Goal: Task Accomplishment & Management: Complete application form

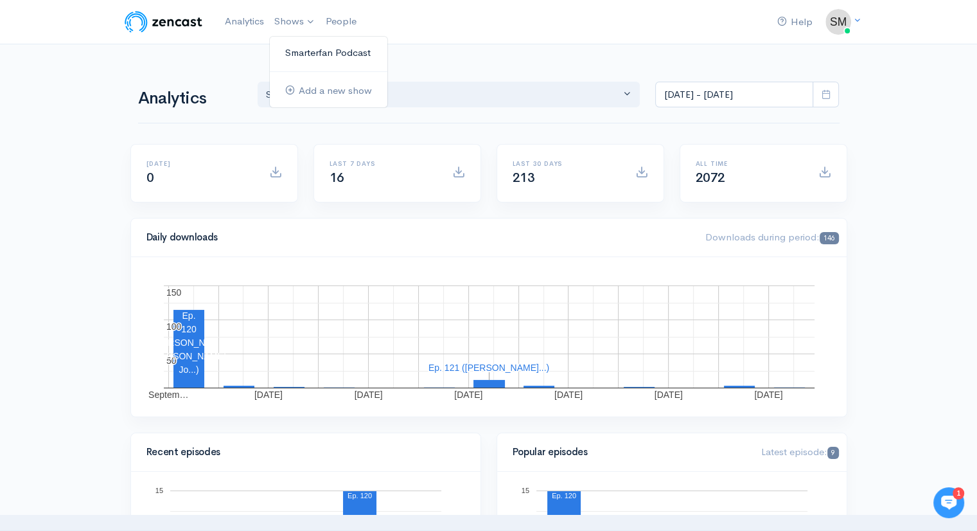
click at [295, 52] on link "Smarterfan Podcast" at bounding box center [329, 53] width 118 height 22
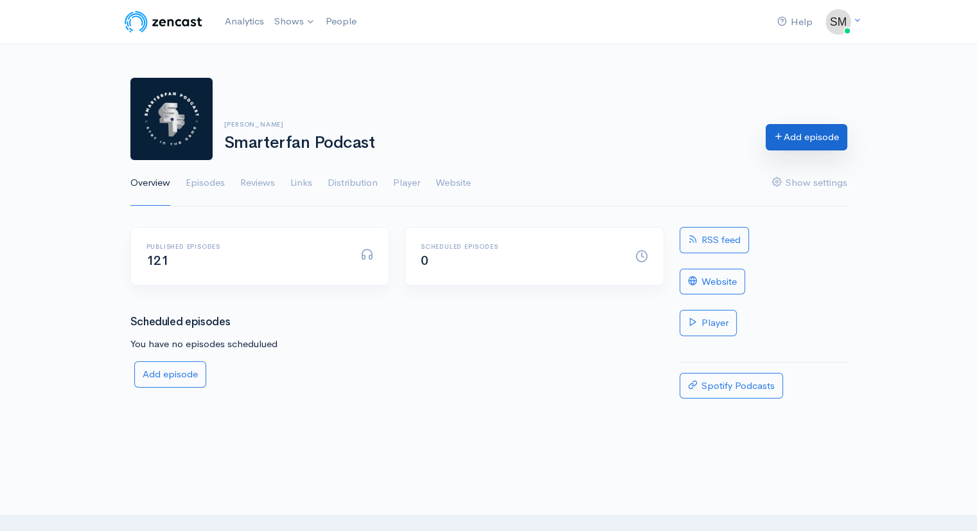
click at [803, 136] on link "Add episode" at bounding box center [807, 137] width 82 height 26
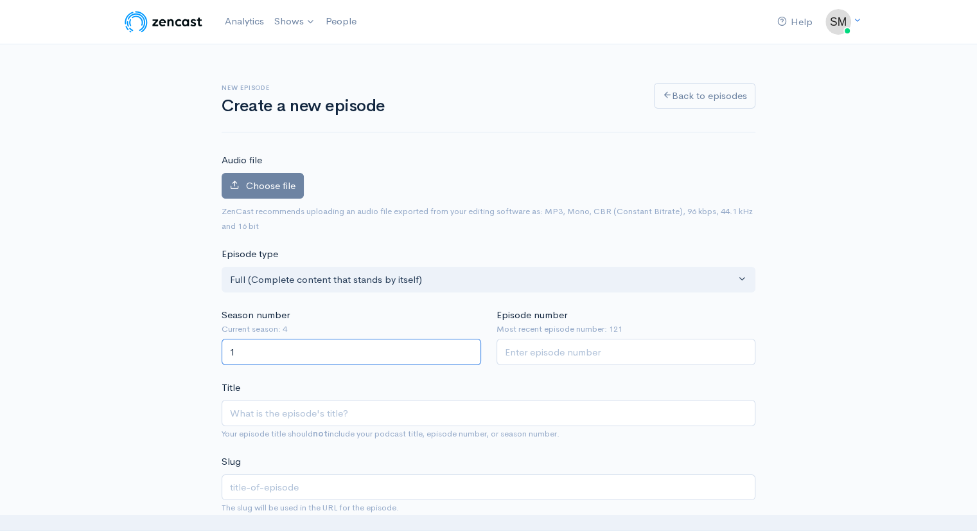
click at [467, 349] on input "1" at bounding box center [352, 352] width 260 height 26
click at [467, 349] on input "2" at bounding box center [352, 352] width 260 height 26
click at [467, 349] on input "3" at bounding box center [352, 352] width 260 height 26
type input "4"
click at [467, 349] on input "4" at bounding box center [352, 352] width 260 height 26
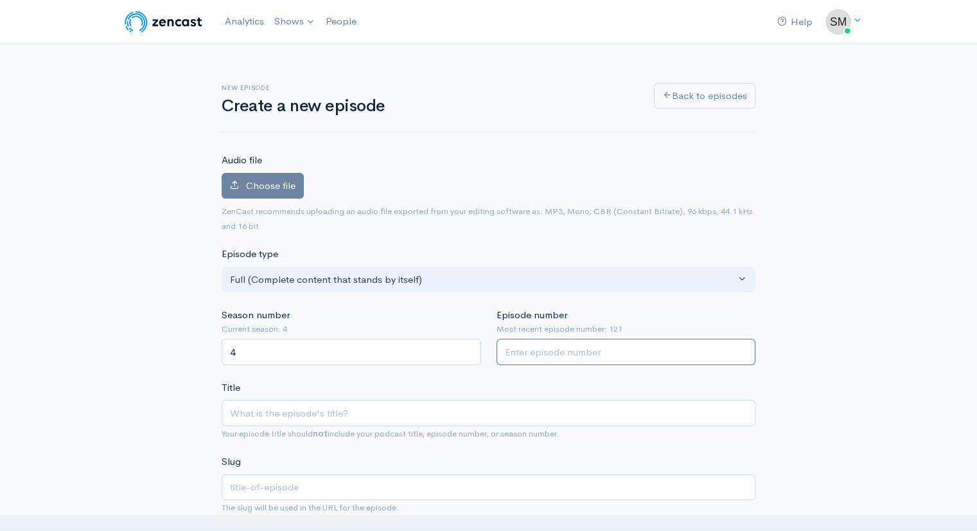
click at [515, 355] on input "Episode number" at bounding box center [627, 352] width 260 height 26
type input "122"
click at [336, 409] on input "Title" at bounding box center [489, 413] width 534 height 26
type input "A"
type input "a"
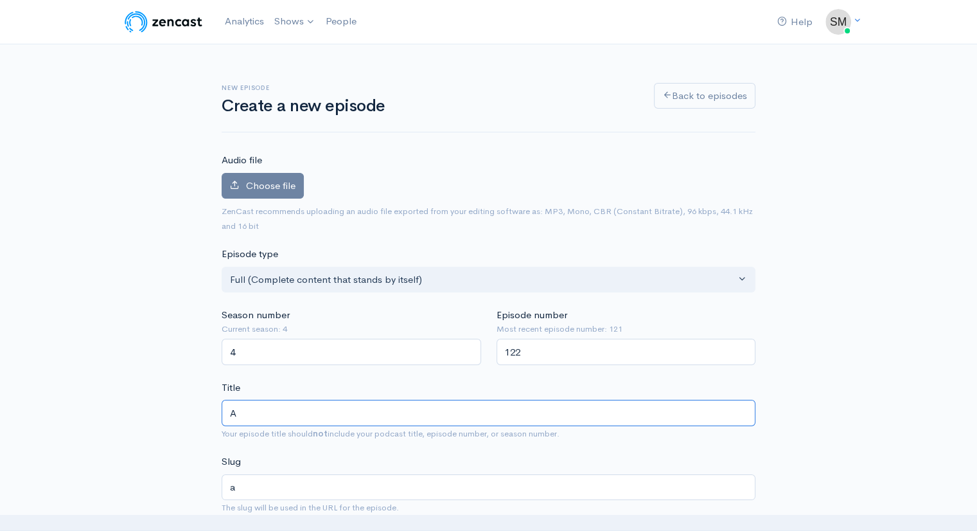
type input "A d"
type input "a-d"
type input "A di"
type input "a-di"
type input "A dis"
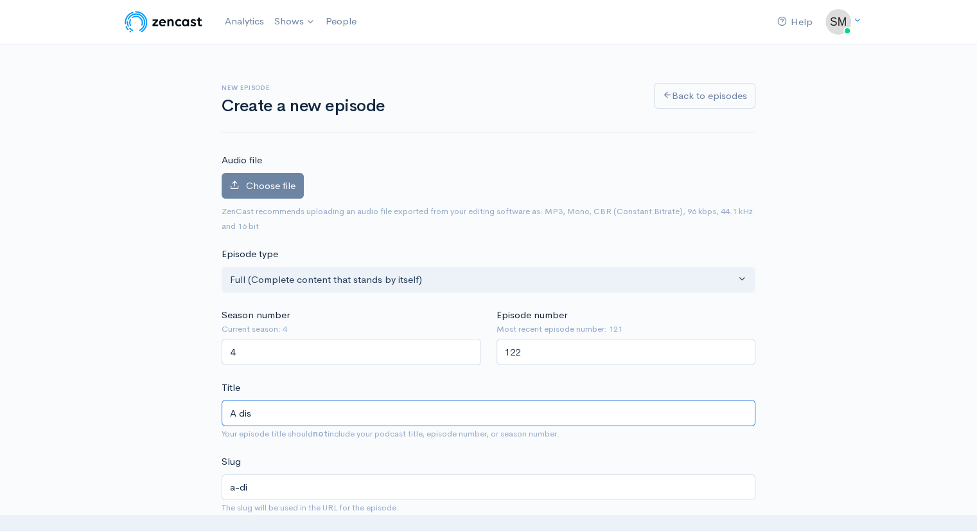
type input "a-dis"
type input "A disc"
type input "a-disc"
type input "A discu"
type input "a-discu"
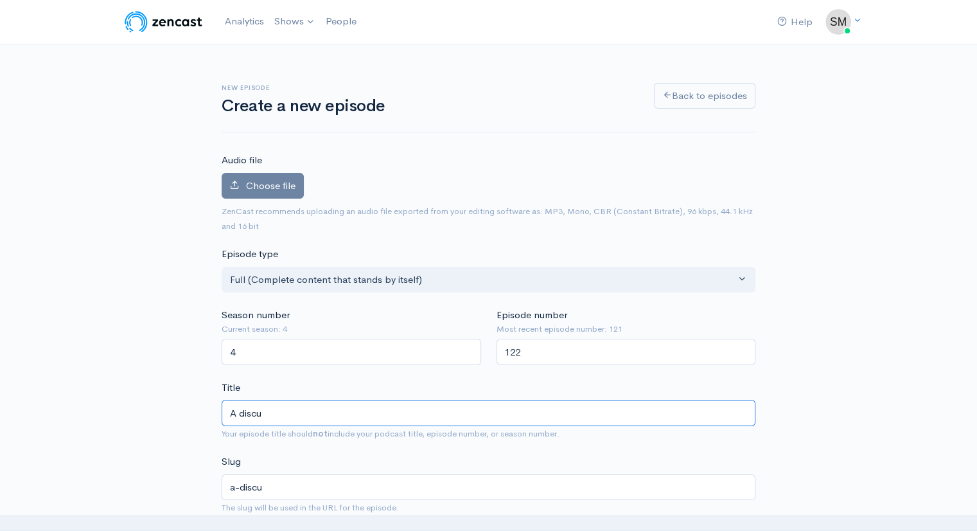
type input "A discus"
type input "a-discus"
type input "A discuss"
type input "a-discuss"
type input "A discussi"
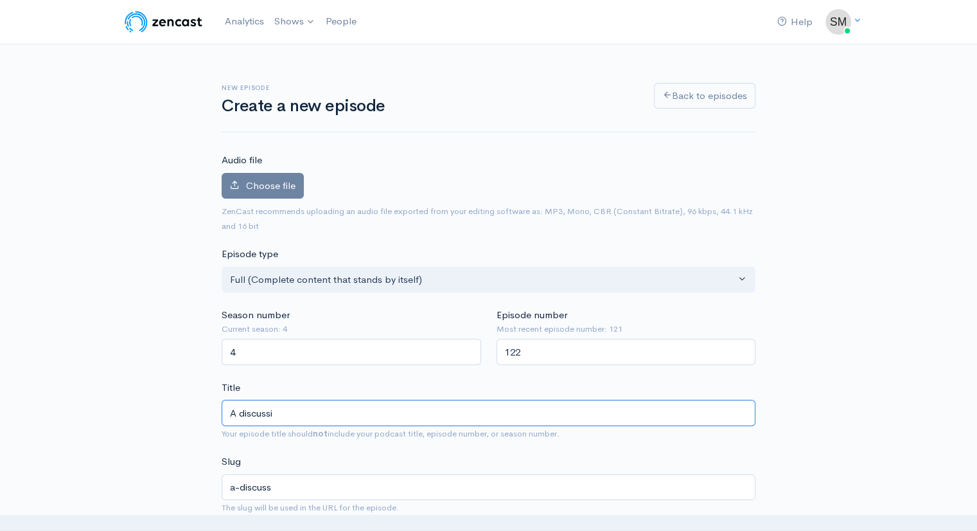
type input "a-discussi"
type input "A discussio"
type input "a-discussio"
type input "A discussion"
type input "a-discussion"
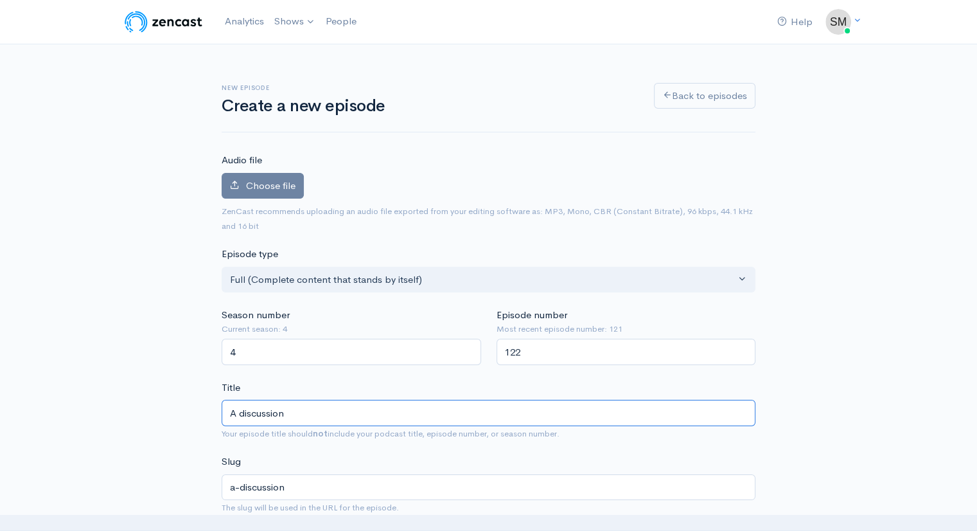
type input "A discussion w"
type input "a-discussion-w"
type input "A discussion wi"
type input "a-discussion-wi"
type input "A discussion wit"
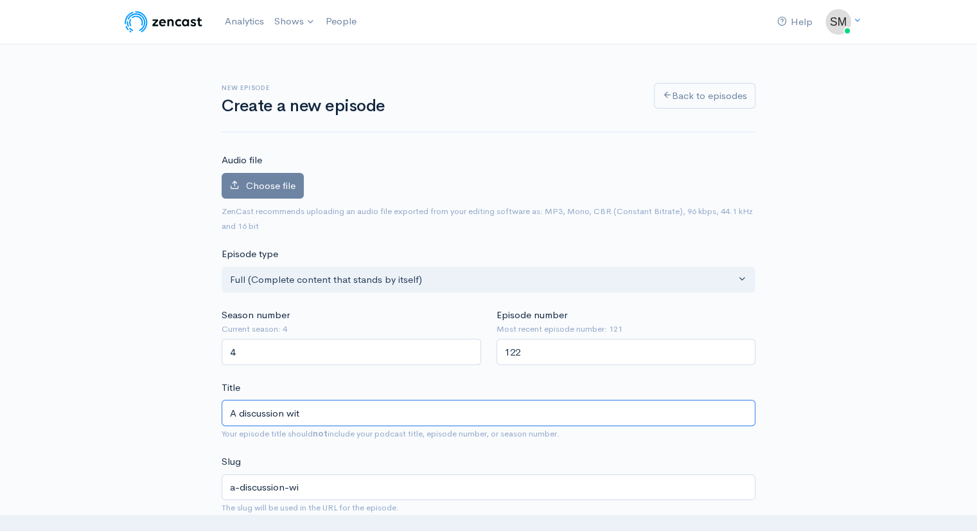
type input "a-discussion-wit"
type input "A discussion with"
type input "a-discussion-with"
type input "A discussion with a"
type input "a-discussion-with-a"
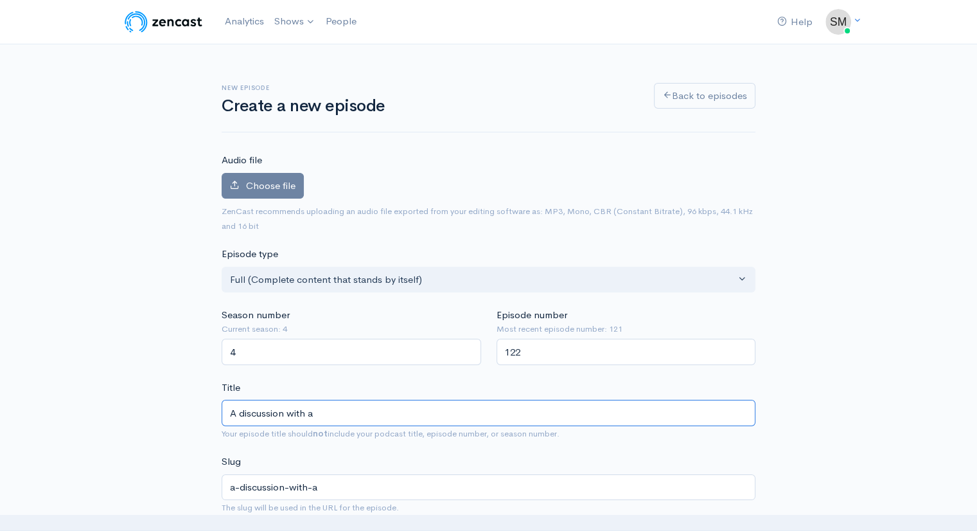
type input "A discussion with a s"
type input "a-discussion-with-a-s"
type input "A discussion with a su"
type input "a-discussion-with-a-su"
type input "A discussion with a sup"
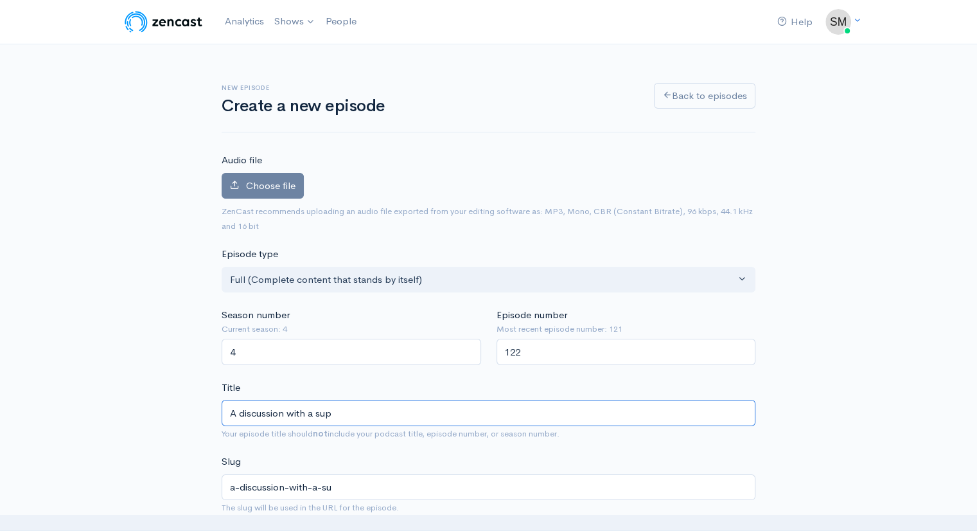
type input "a-discussion-with-a-sup"
type input "A discussion with a supe"
type input "a-discussion-with-a-supe"
type input "A discussion with a super"
type input "a-discussion-with-a-super"
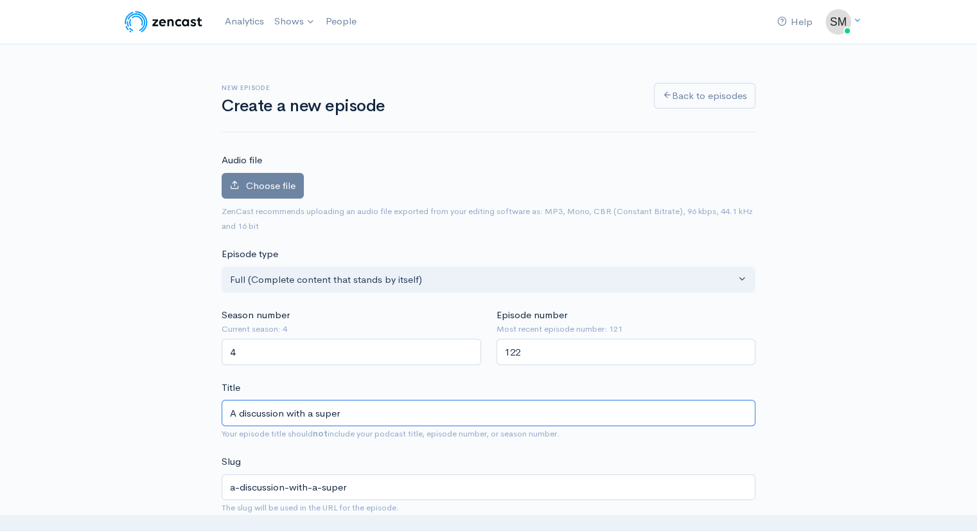
type input "A discussion with a superf"
type input "a-discussion-with-a-superf"
type input "A discussion with a superfa"
type input "a-discussion-with-a-superfa"
type input "A discussion with a superfan"
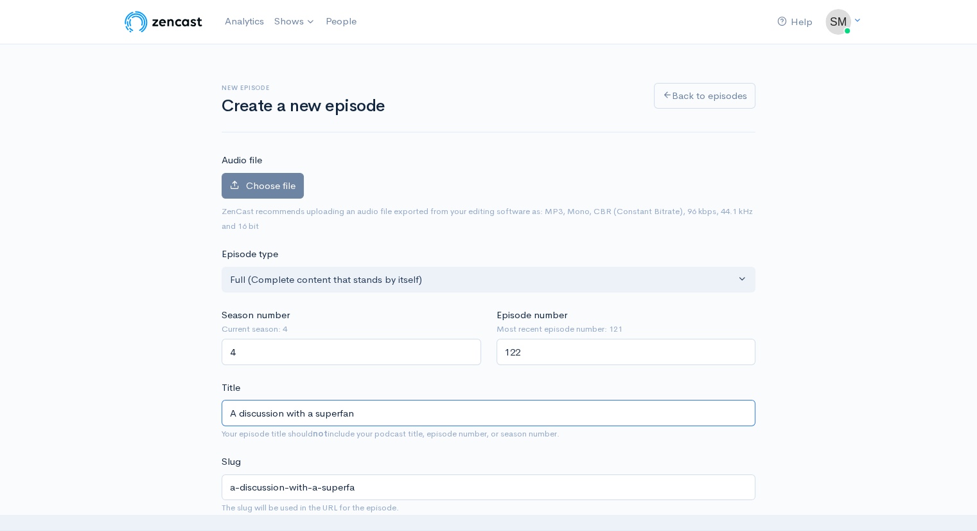
type input "a-discussion-with-a-superfan"
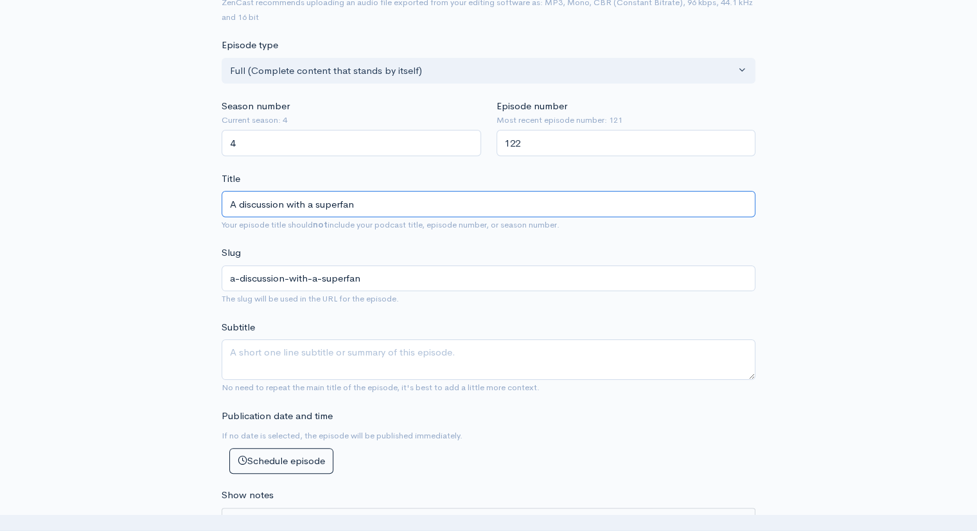
scroll to position [228, 0]
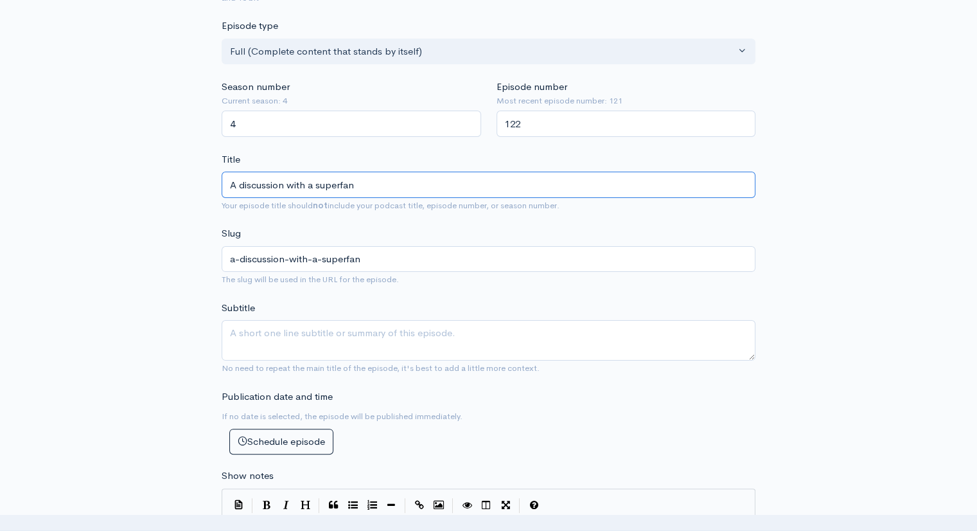
type input "A discussion with a superfan"
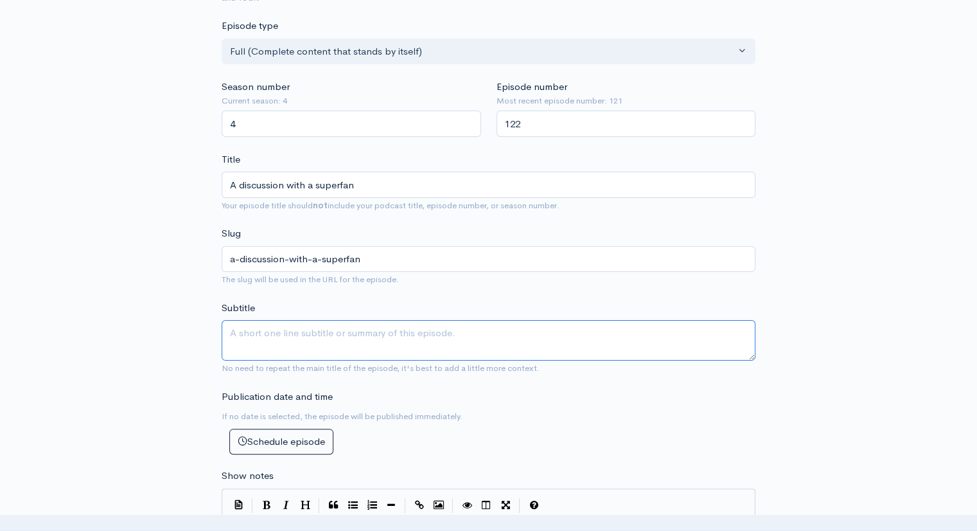
click at [319, 333] on textarea "Subtitle" at bounding box center [489, 340] width 534 height 40
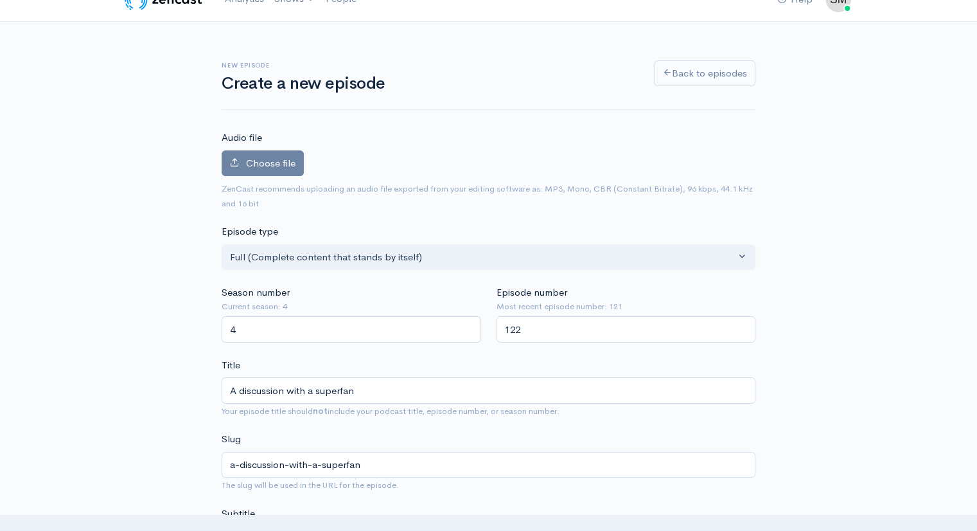
scroll to position [0, 0]
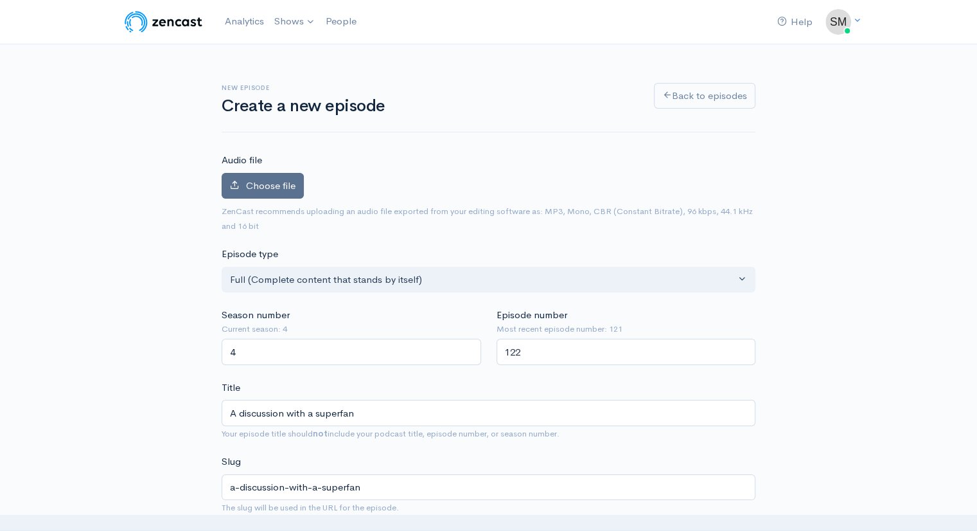
type textarea "The Un-Delusional Cowboys Fan"
click at [283, 186] on span "Choose file" at bounding box center [270, 185] width 49 height 12
click at [0, 0] on input "Choose file" at bounding box center [0, 0] width 0 height 0
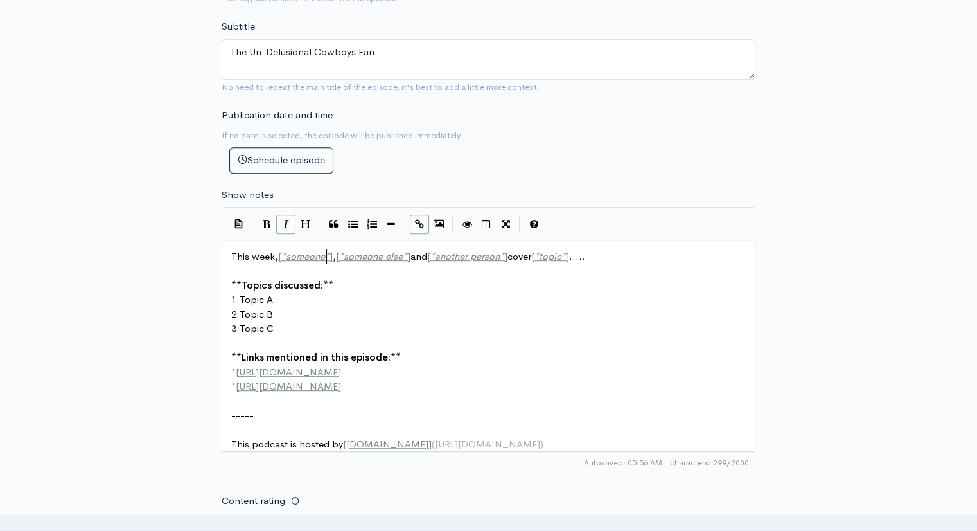
scroll to position [5, 0]
click at [327, 256] on span "*" at bounding box center [327, 256] width 4 height 12
type textarea "*[PERSON_NAME] [PERSON_NAME]"
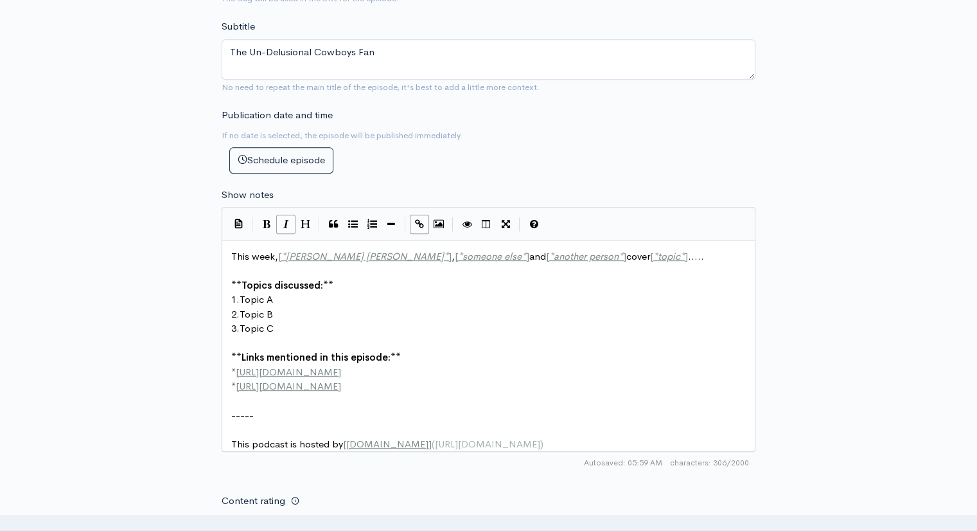
click at [522, 254] on span "*" at bounding box center [524, 256] width 4 height 12
type textarea "[PERSON_NAME]"
click at [637, 254] on span "*" at bounding box center [639, 256] width 4 height 12
type textarea "[PERSON_NAME]"
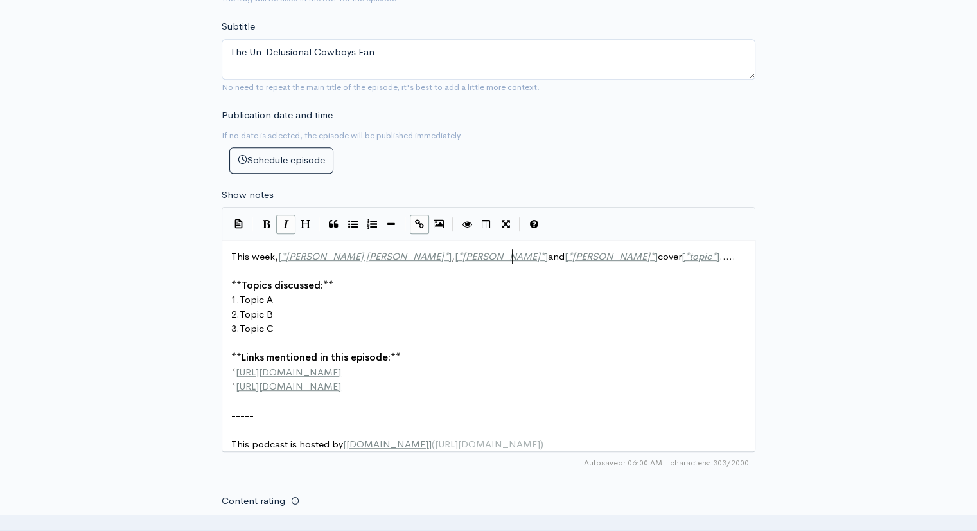
scroll to position [5, 51]
click at [712, 254] on span "*" at bounding box center [714, 256] width 4 height 12
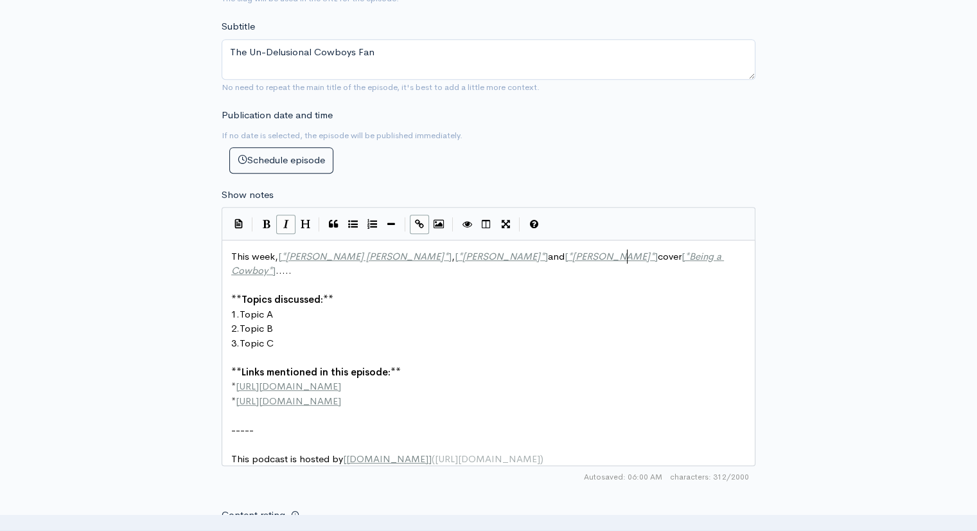
scroll to position [5, 73]
type textarea "Being a Cowboy Fan"
click at [283, 307] on pre "1. Topic A" at bounding box center [493, 314] width 529 height 15
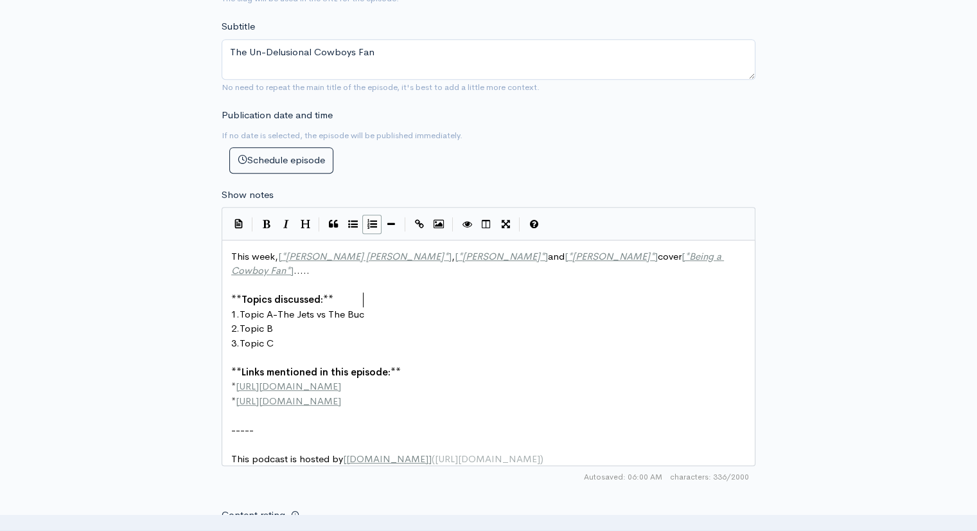
type textarea "-The Jets vs The Bucs"
click at [281, 321] on pre "2. Topic B" at bounding box center [493, 328] width 529 height 15
type textarea "-The Commanders going home to RFK"
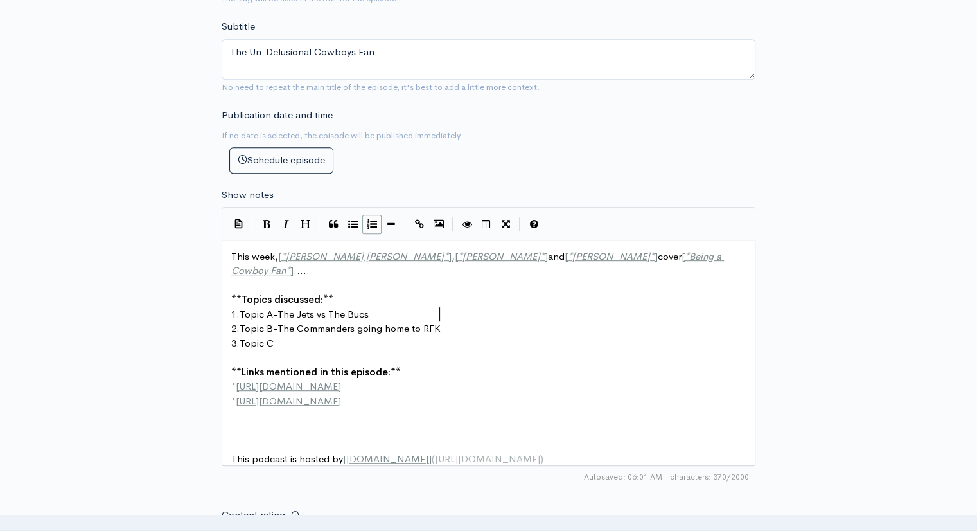
scroll to position [5, 164]
drag, startPoint x: 278, startPoint y: 328, endPoint x: 287, endPoint y: 335, distance: 11.4
click at [279, 336] on pre "3. Topic C" at bounding box center [493, 343] width 529 height 15
type textarea "-Becoming a Cowboys Fan"
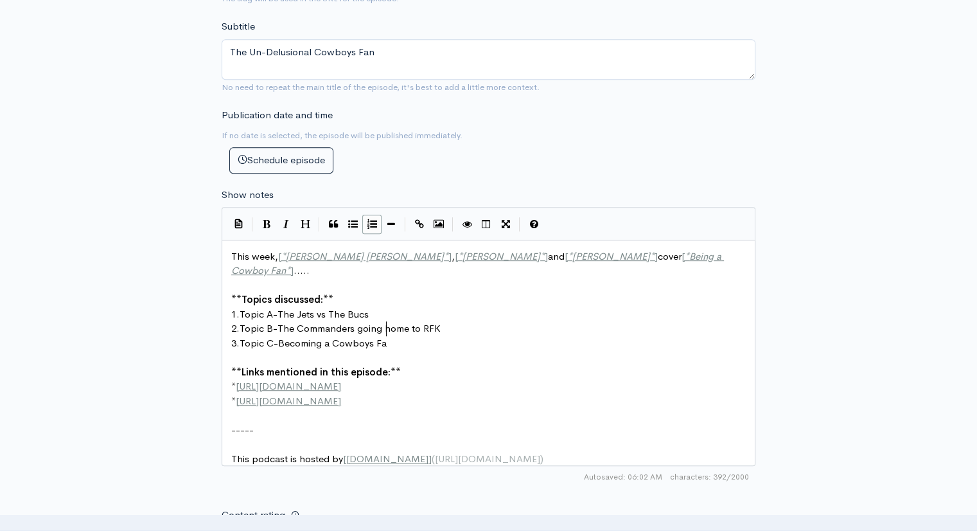
scroll to position [5, 116]
click at [245, 278] on pre "​" at bounding box center [493, 285] width 529 height 15
type textarea "we will discuss the epic fail of the Jets against Tampa, and we will have a dis…"
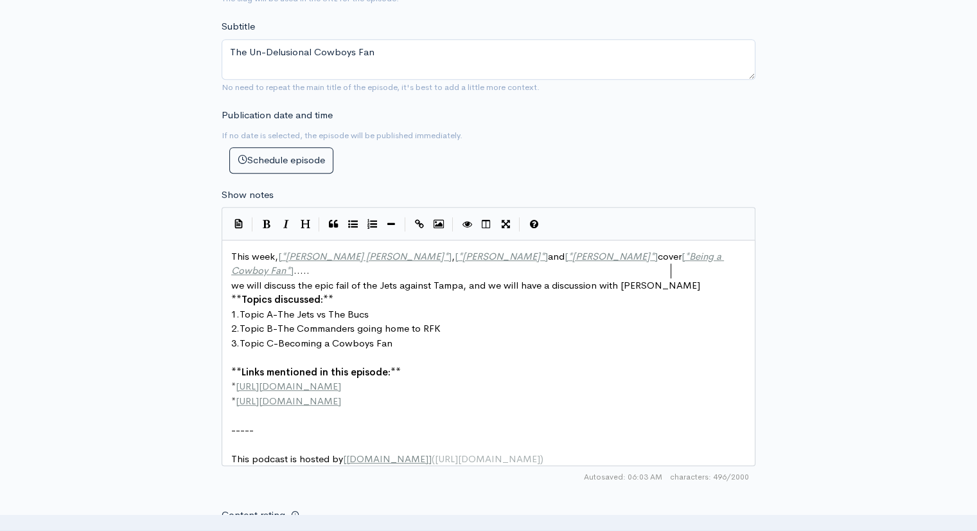
scroll to position [5, 73]
type textarea "with [PERSON_NAME]"
type textarea ", the Und"
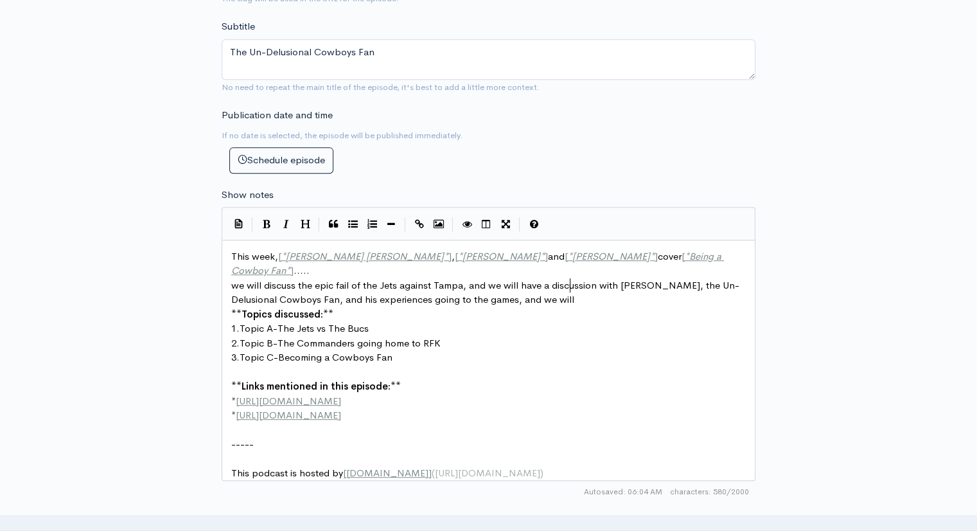
scroll to position [5, 342]
type textarea "-Delusional Cowboys Fan, and his experiences going to the games, and we willdis…"
click at [569, 286] on span "we will discuss the epic fail of the Jets against Tampa, and we will have a dis…" at bounding box center [485, 292] width 508 height 27
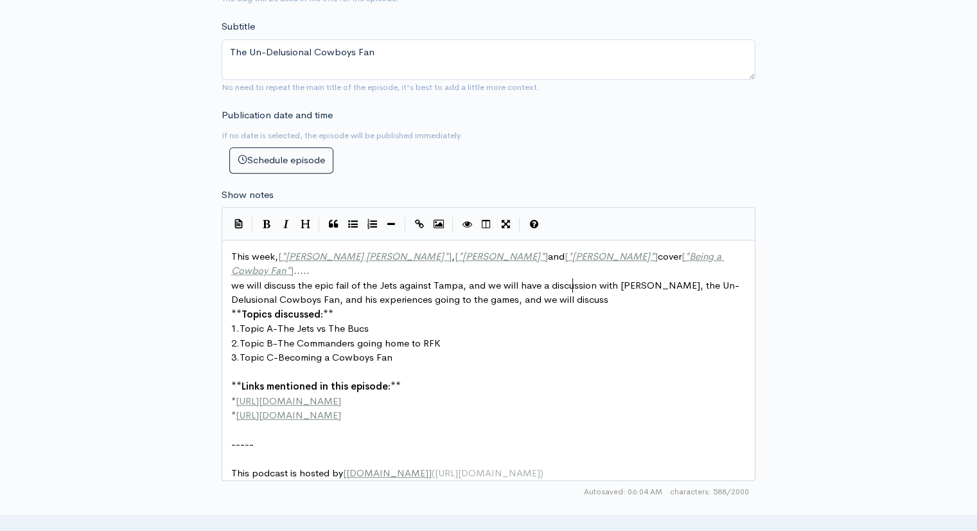
click at [606, 285] on pre "we will discuss the epic fail of the Jets against Tampa, and we will have a dis…" at bounding box center [493, 292] width 529 height 29
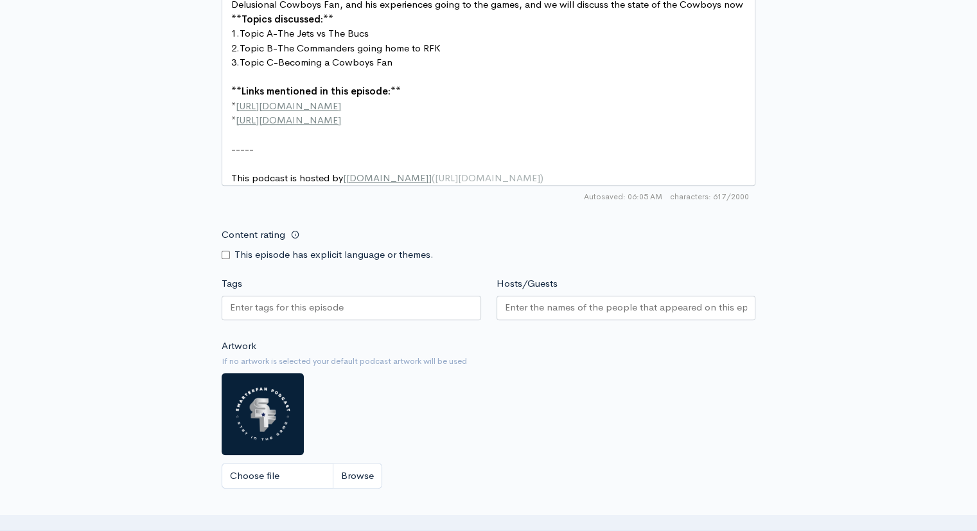
scroll to position [891, 0]
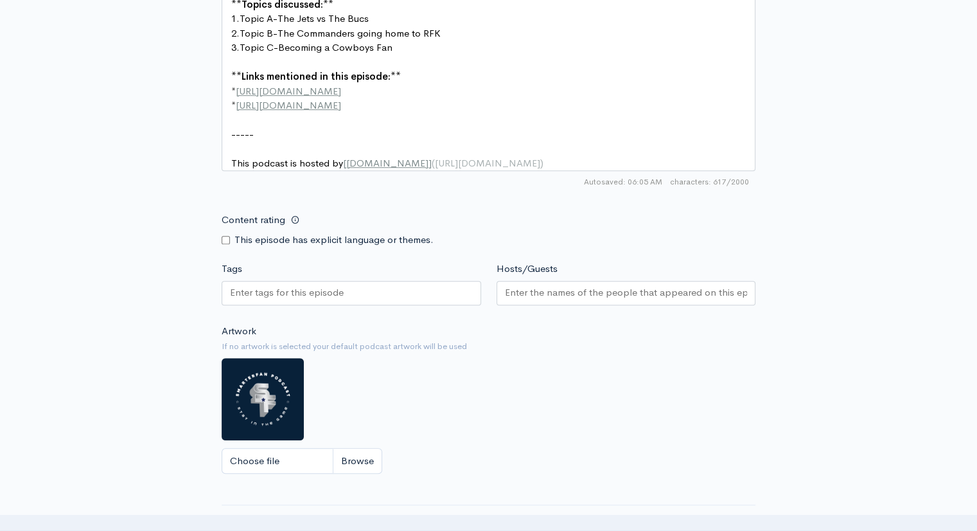
type textarea "the state of the Cowboys now"
click at [554, 286] on input "Hosts/Guests" at bounding box center [626, 292] width 243 height 15
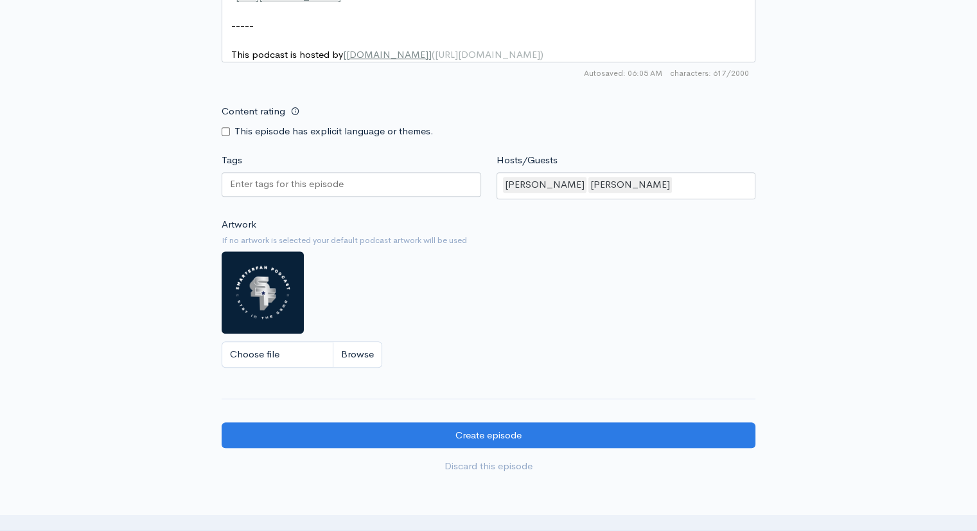
scroll to position [1007, 0]
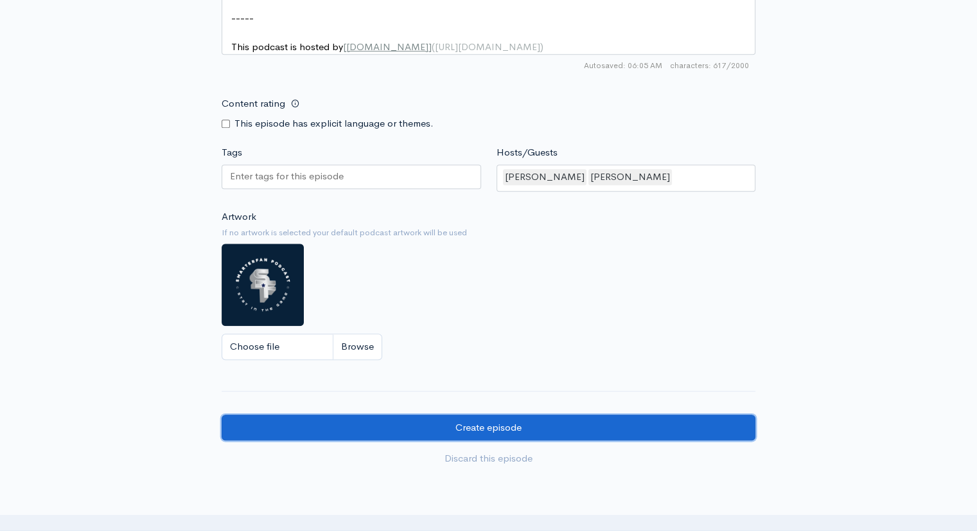
click at [464, 415] on input "Create episode" at bounding box center [489, 427] width 534 height 26
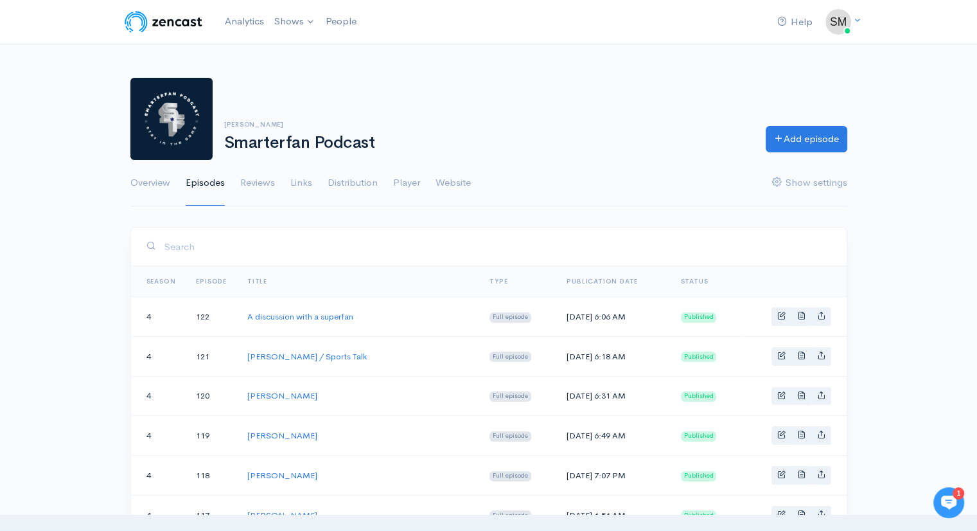
click at [948, 500] on icon at bounding box center [948, 502] width 15 height 14
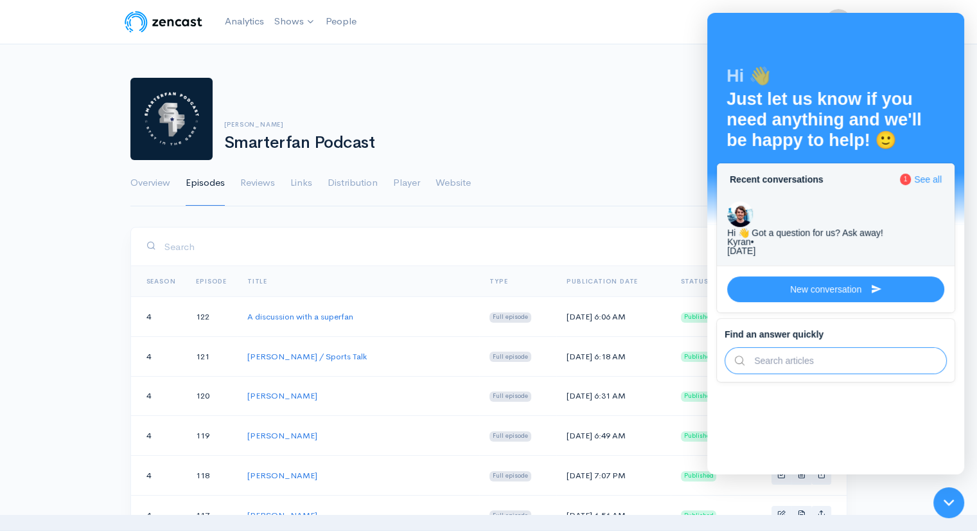
click at [663, 75] on div "Steve Moore Smarterfan Podcast Add episode Overview Episodes Reviews Links Dist…" at bounding box center [488, 134] width 717 height 145
click at [949, 497] on icon at bounding box center [949, 502] width 10 height 10
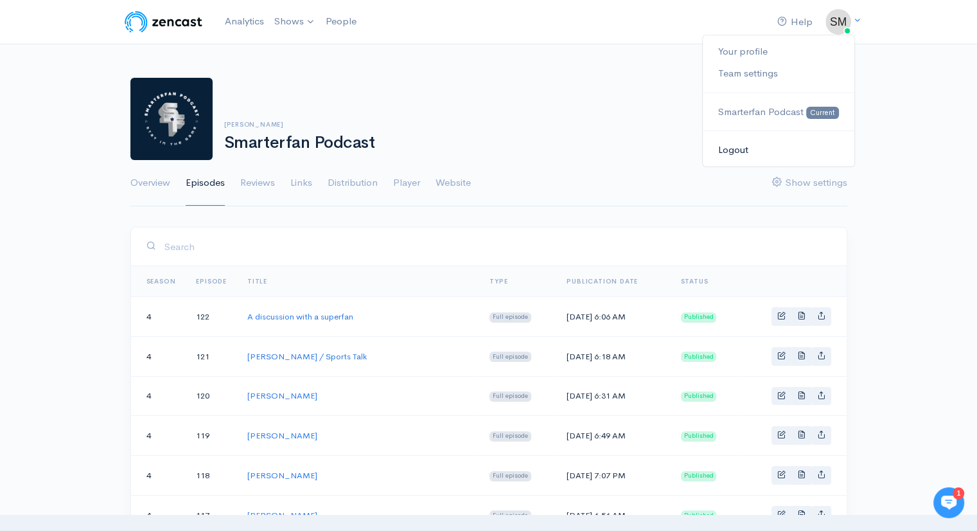
click at [734, 150] on link "Logout" at bounding box center [778, 150] width 151 height 22
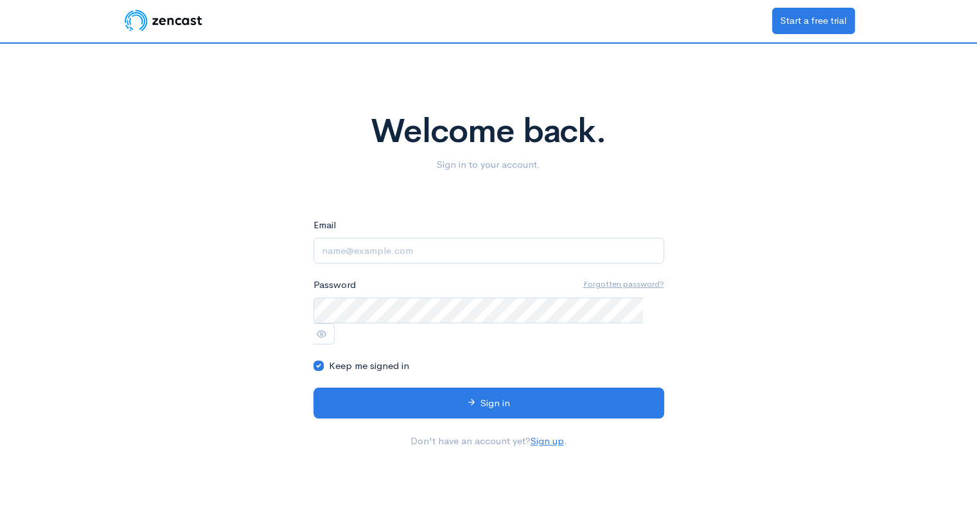
type input "smoore1781@aol.com"
